Goal: Information Seeking & Learning: Learn about a topic

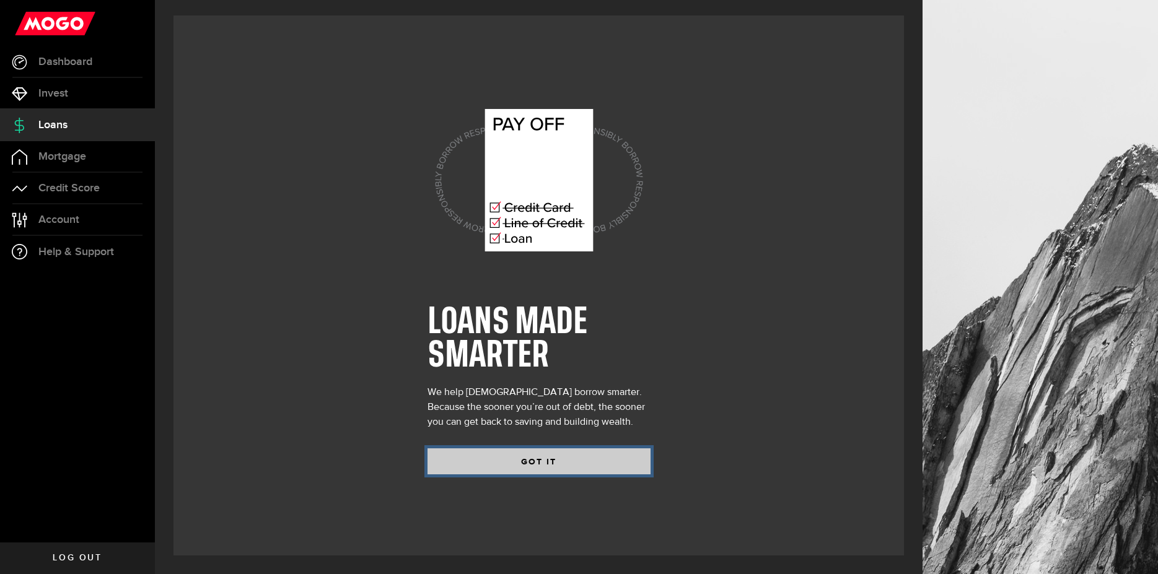
click at [492, 461] on button "GOT IT" at bounding box center [538, 461] width 223 height 26
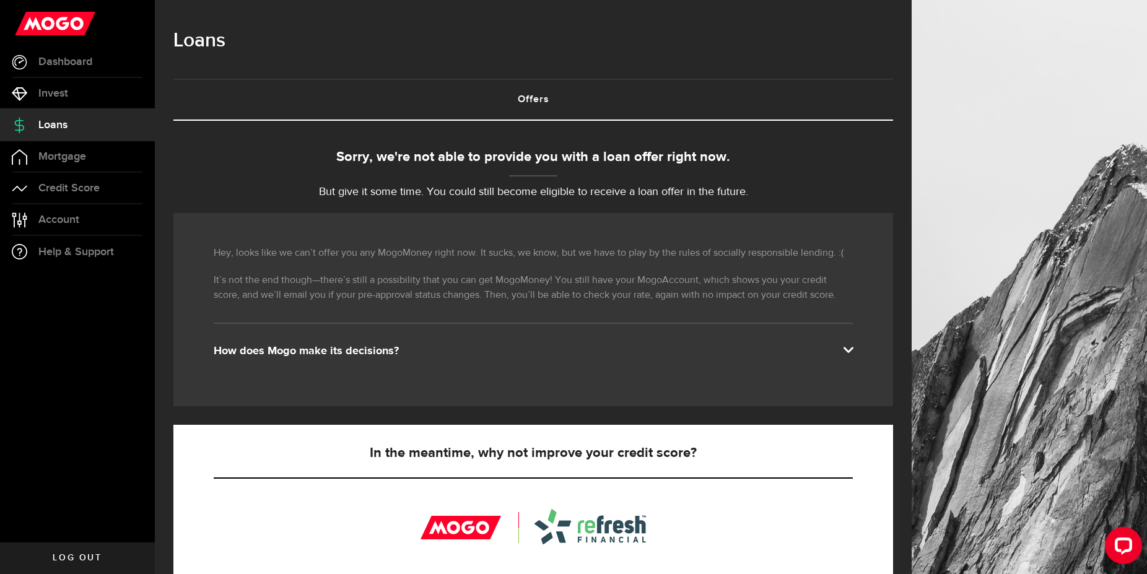
click at [442, 369] on div "Hey, looks like we can’t offer you any MogoMoney right now. It sucks, we know, …" at bounding box center [533, 309] width 720 height 193
click at [449, 353] on div "How does Mogo make its decisions?" at bounding box center [533, 351] width 639 height 15
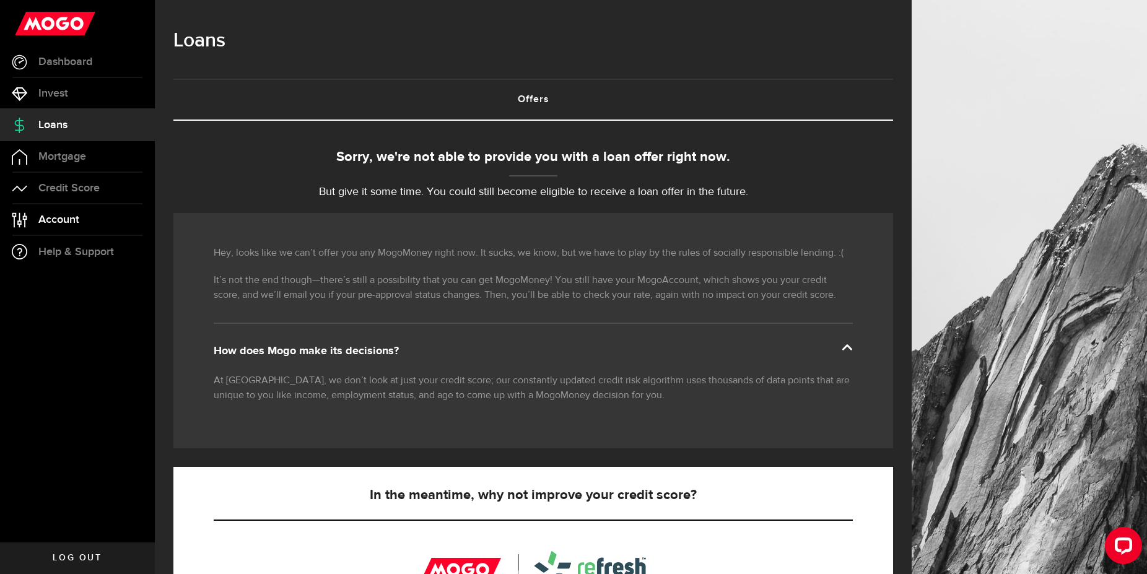
click at [38, 226] on link "Account Compte" at bounding box center [77, 219] width 155 height 31
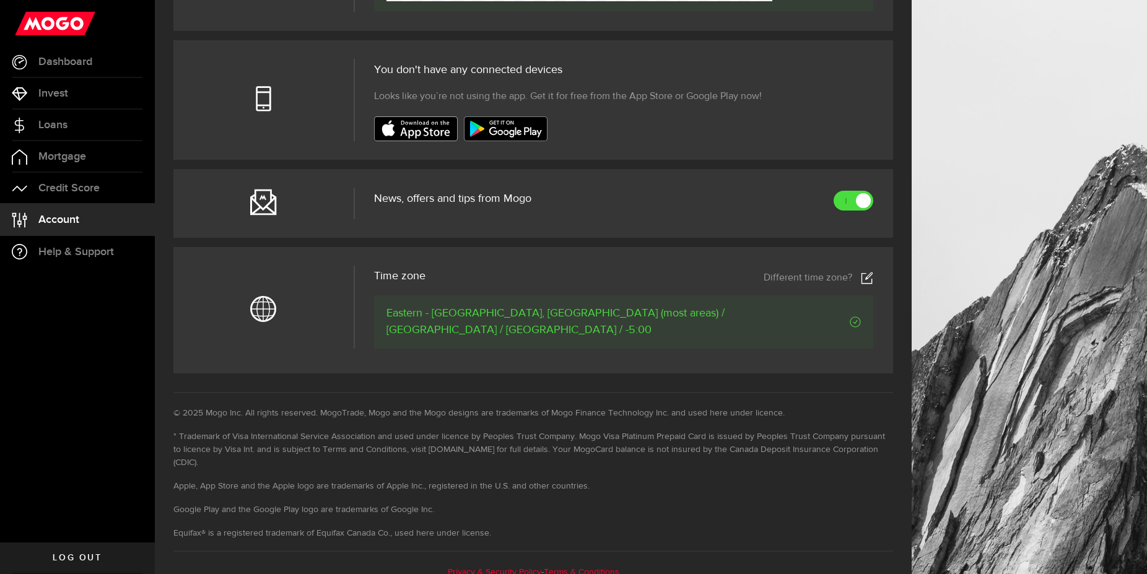
scroll to position [304, 0]
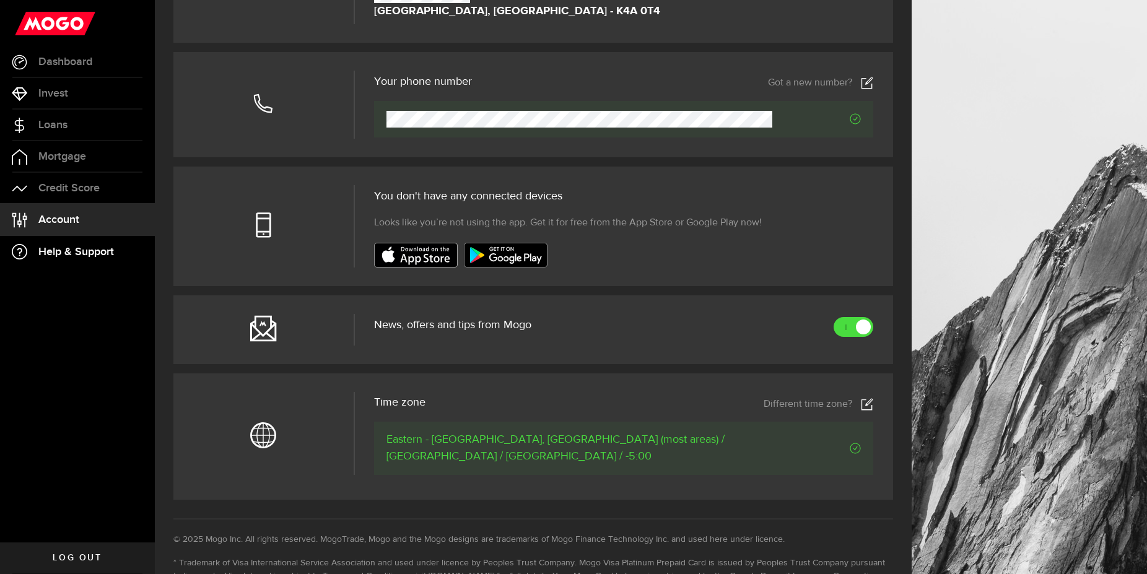
click at [90, 243] on link "Help & Support" at bounding box center [77, 252] width 155 height 32
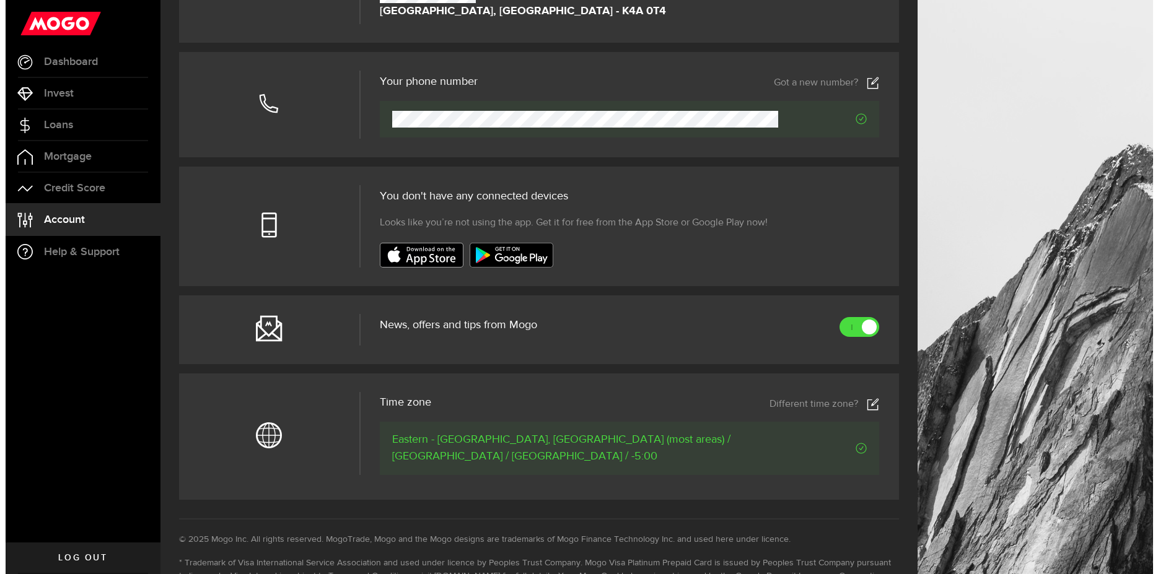
scroll to position [0, 0]
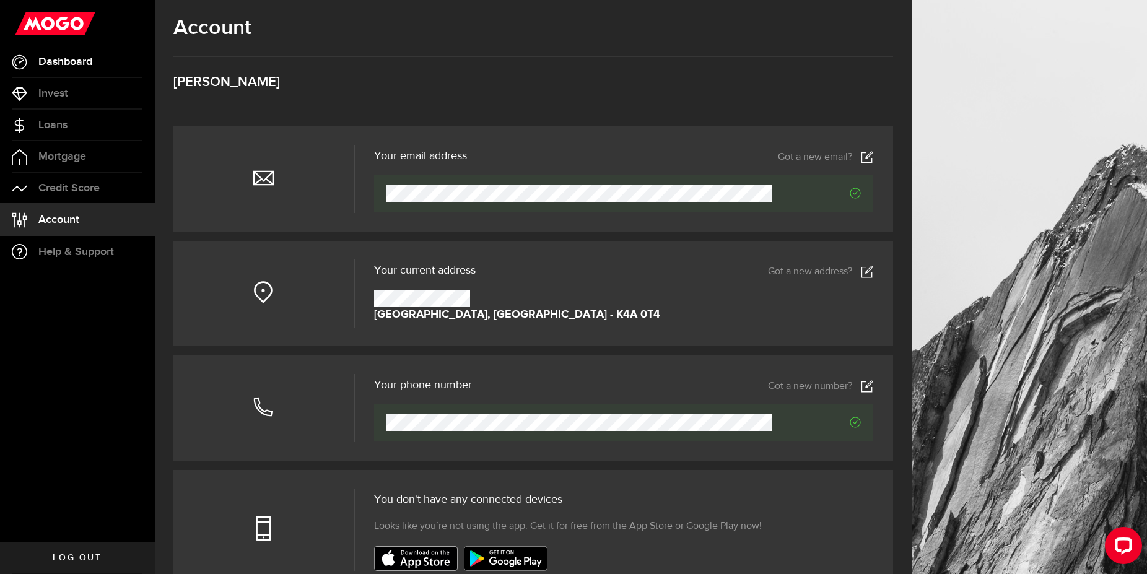
click at [30, 66] on link "Dashboard" at bounding box center [77, 61] width 155 height 31
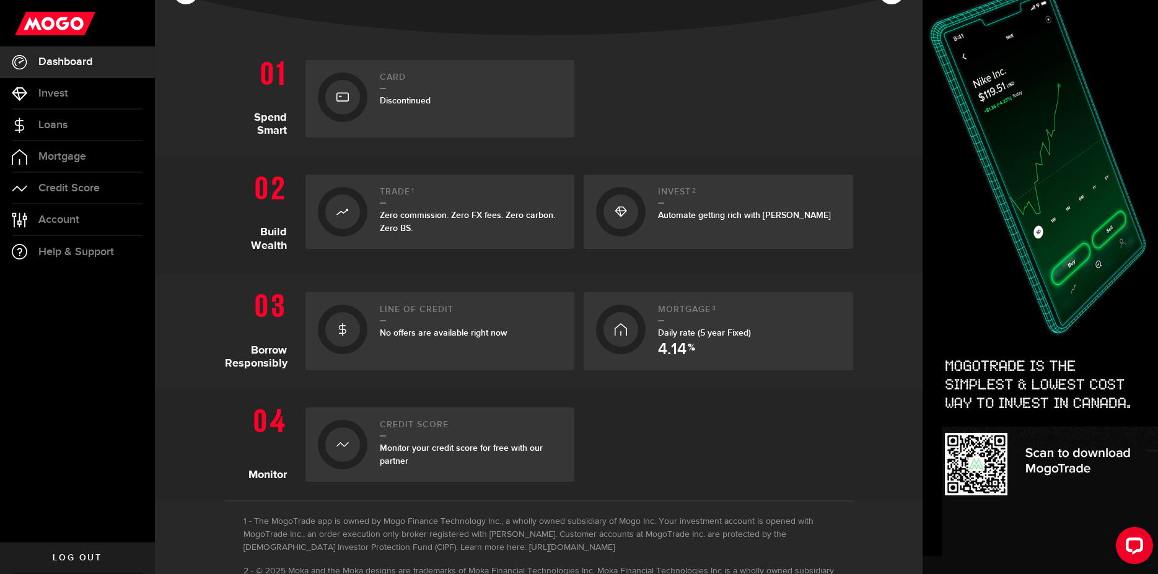
scroll to position [297, 0]
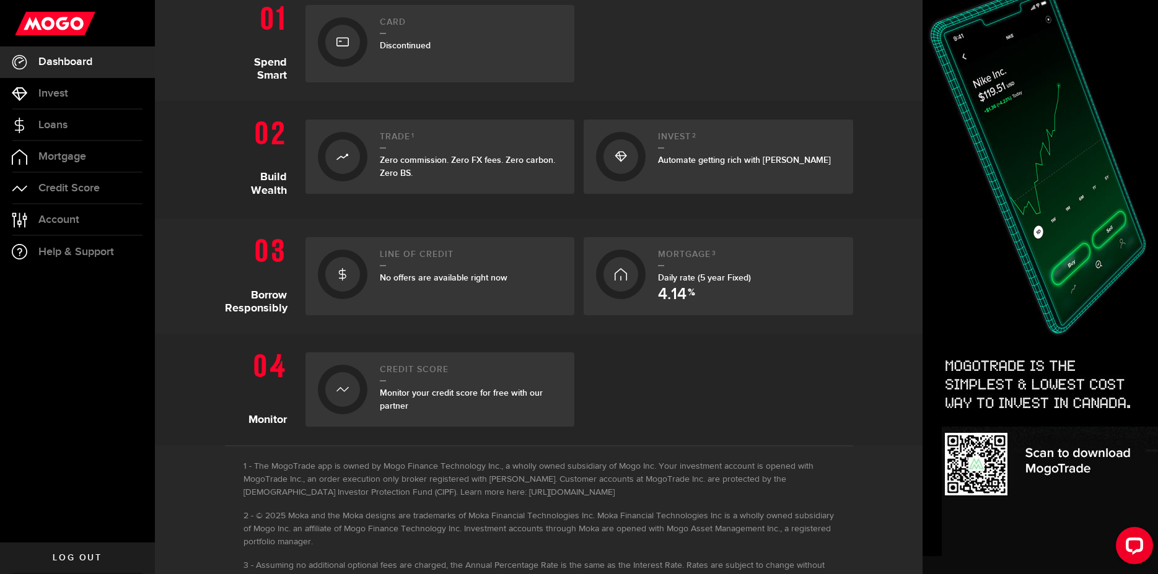
click at [74, 565] on link "Log out" at bounding box center [77, 558] width 155 height 31
